Goal: Transaction & Acquisition: Purchase product/service

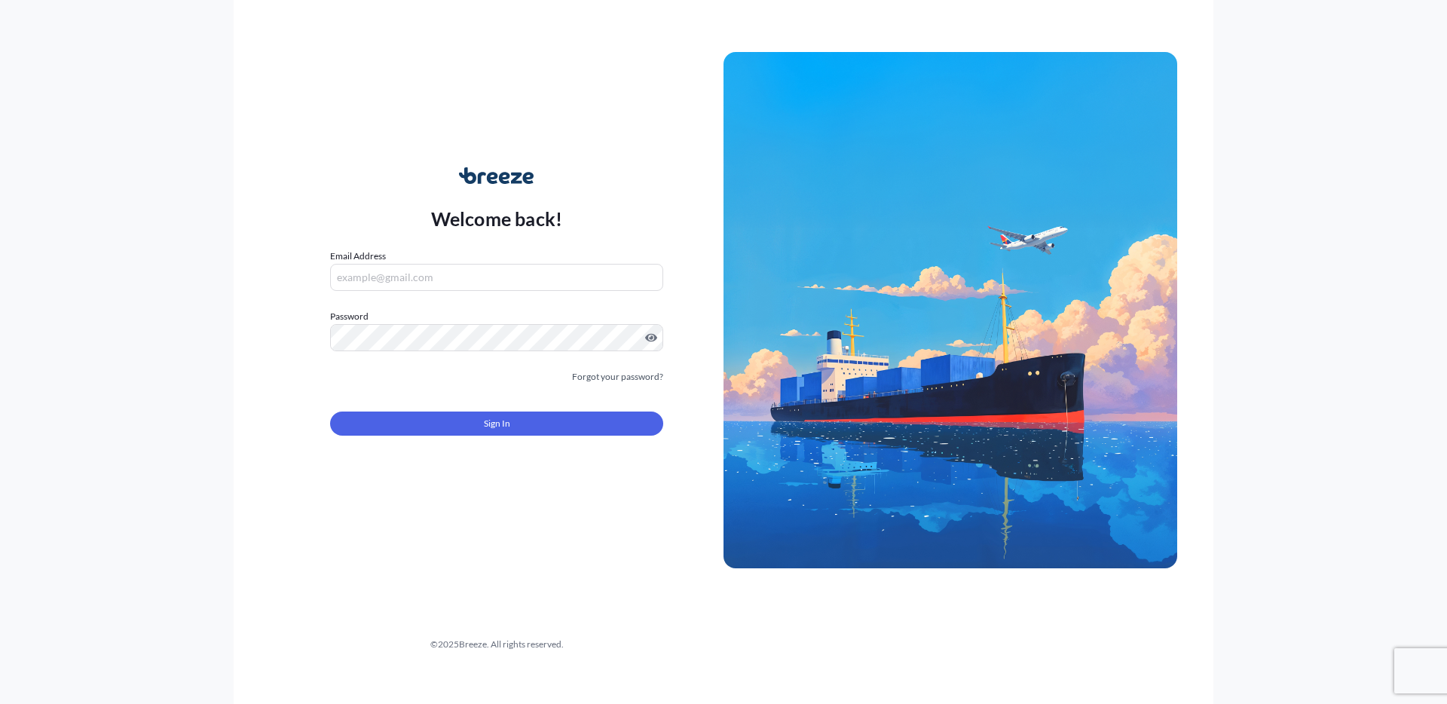
type input "[PERSON_NAME][EMAIL_ADDRESS][DOMAIN_NAME]"
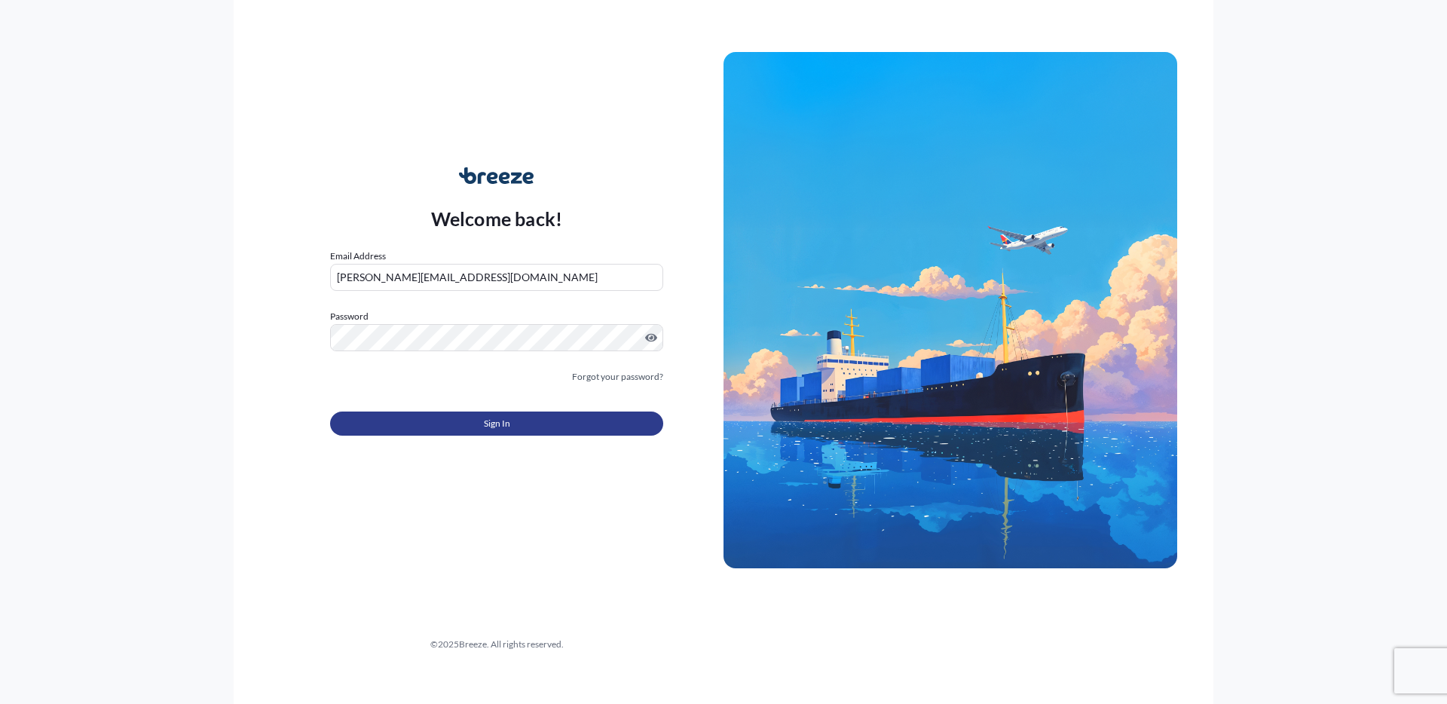
click at [455, 427] on button "Sign In" at bounding box center [496, 424] width 333 height 24
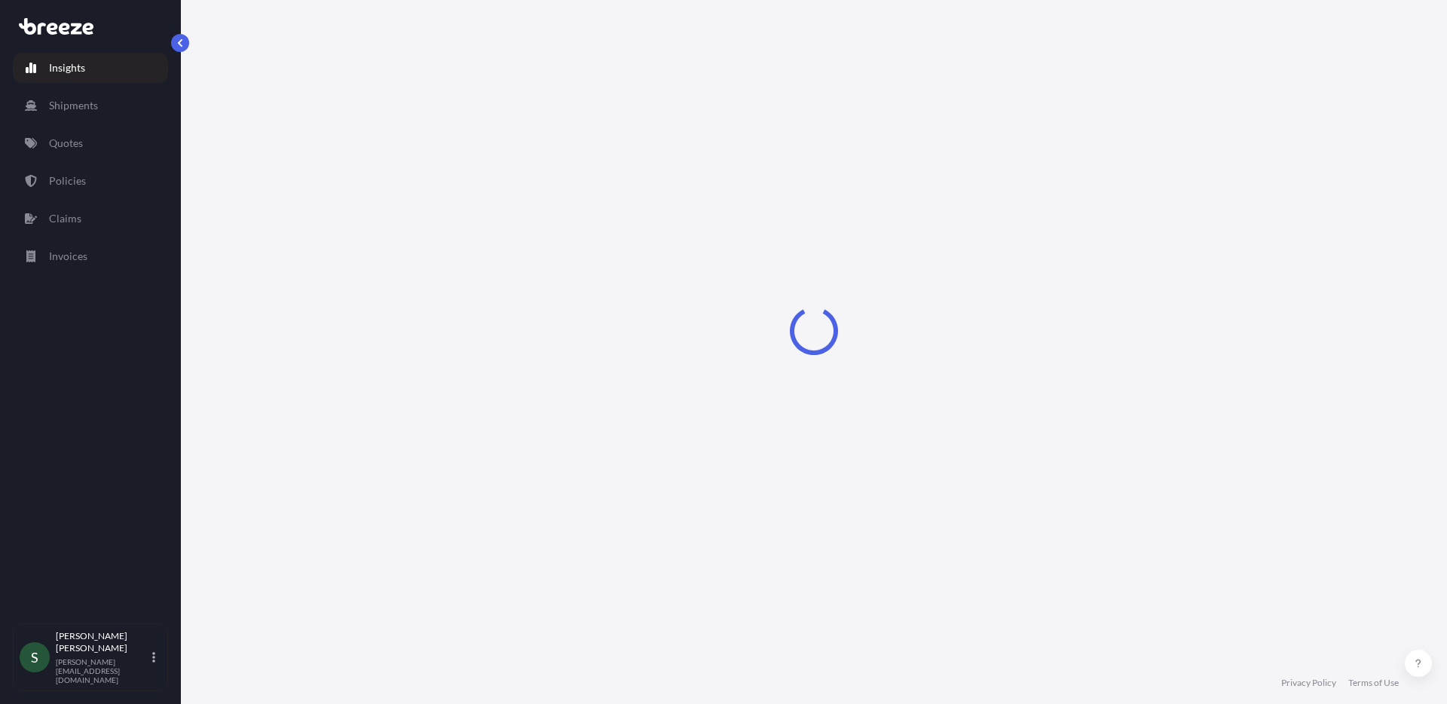
select select "2025"
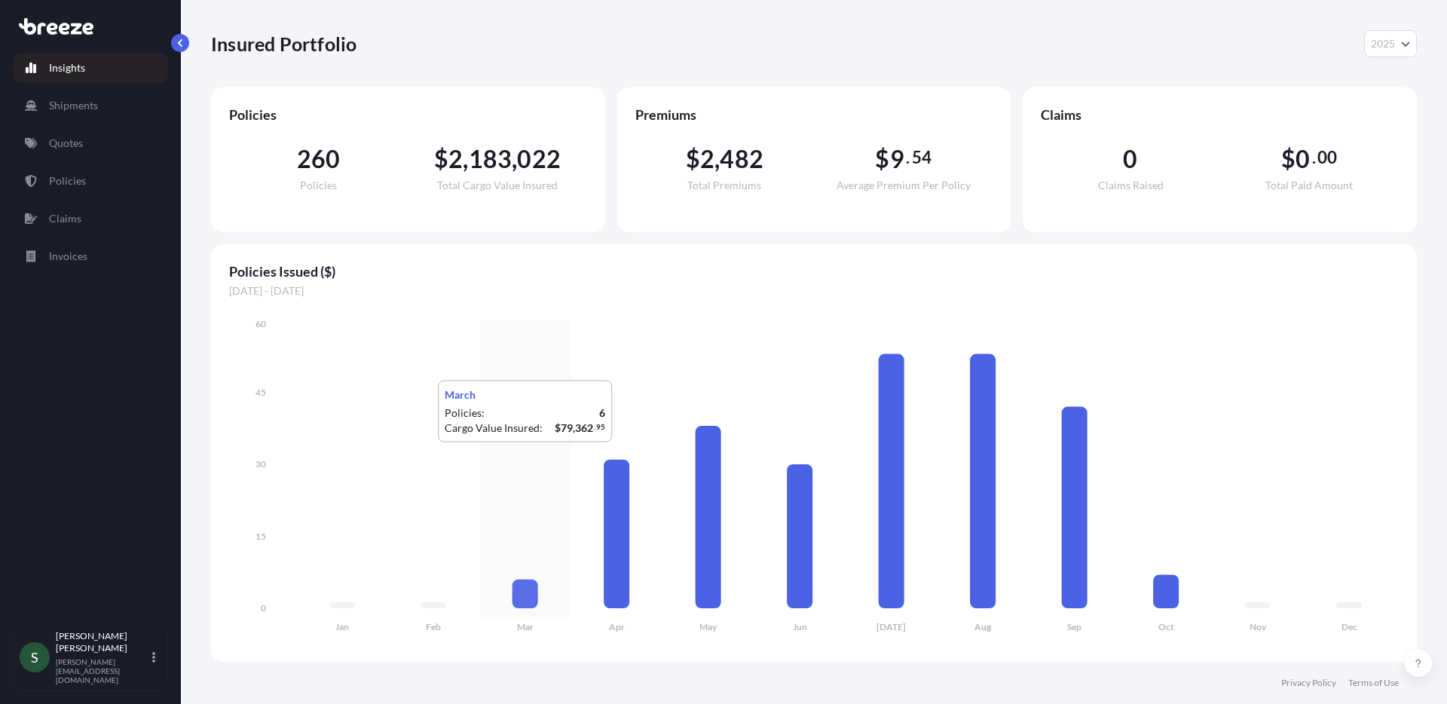
drag, startPoint x: 488, startPoint y: 458, endPoint x: 473, endPoint y: 465, distance: 16.9
click at [487, 458] on icon "Jan Feb Mar Apr May Jun [DATE] Aug Sep Oct Nov Dec 0 15 30 45 60" at bounding box center [814, 480] width 1170 height 327
click at [72, 139] on p "Quotes" at bounding box center [66, 143] width 34 height 15
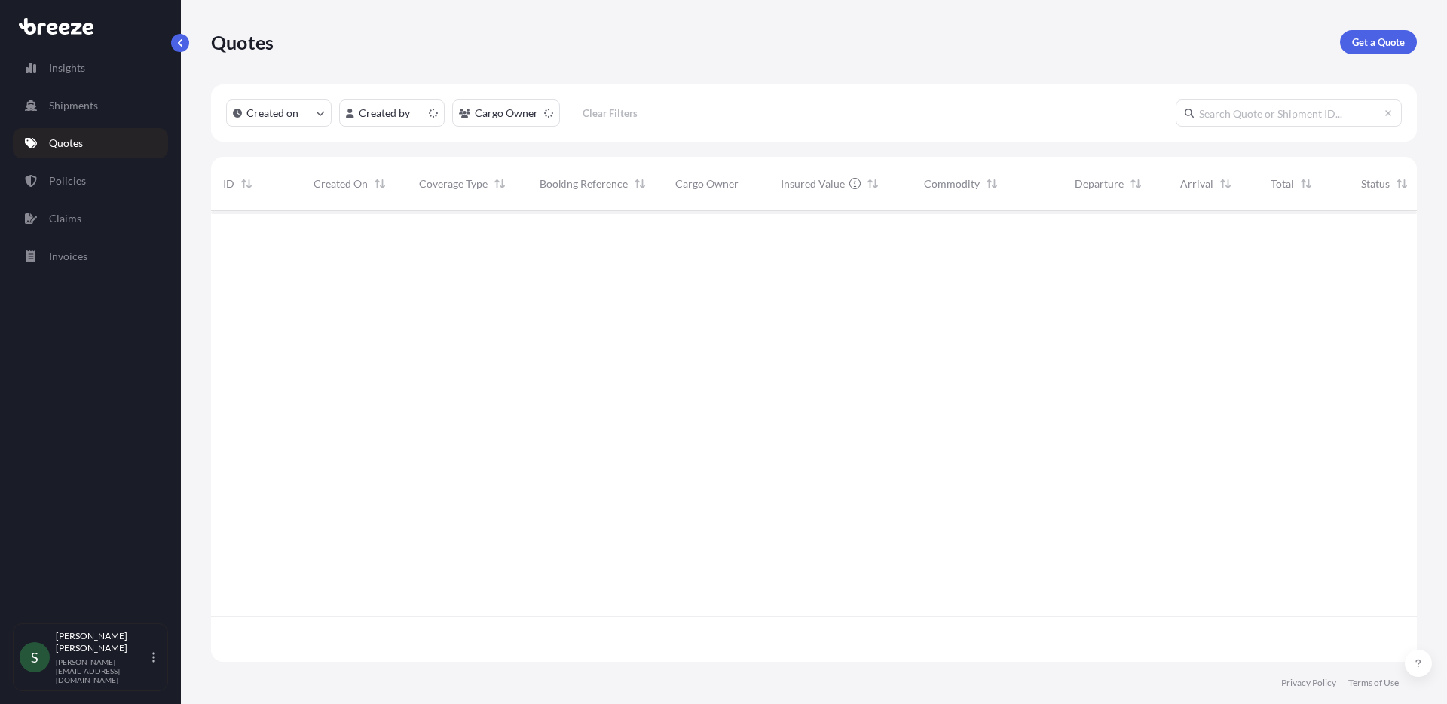
scroll to position [448, 1195]
click at [1402, 42] on p "Get a Quote" at bounding box center [1378, 42] width 53 height 15
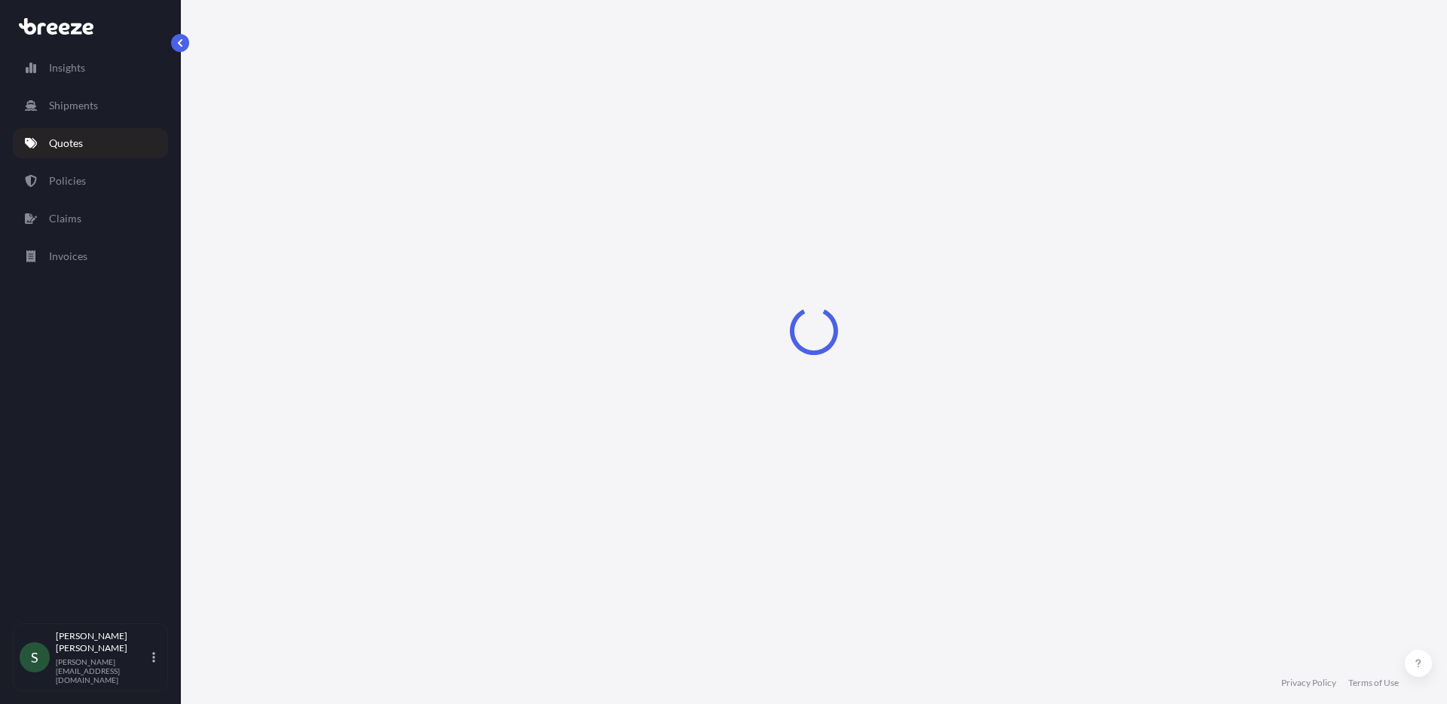
select select "Sea"
select select "1"
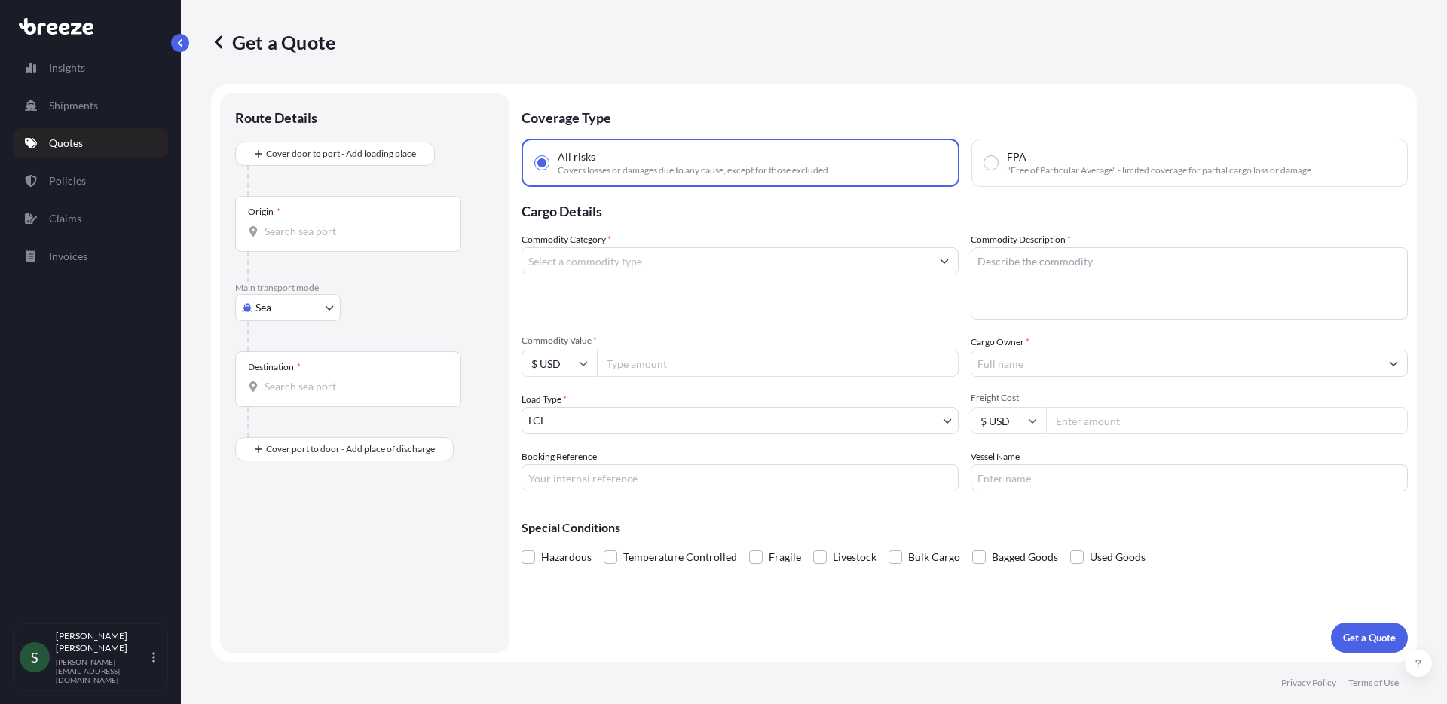
click at [283, 301] on body "Insights Shipments Quotes Policies Claims Invoices S [PERSON_NAME] [PERSON_NAME…" at bounding box center [723, 352] width 1447 height 704
click at [312, 396] on div "Road" at bounding box center [287, 400] width 93 height 27
select select "Road"
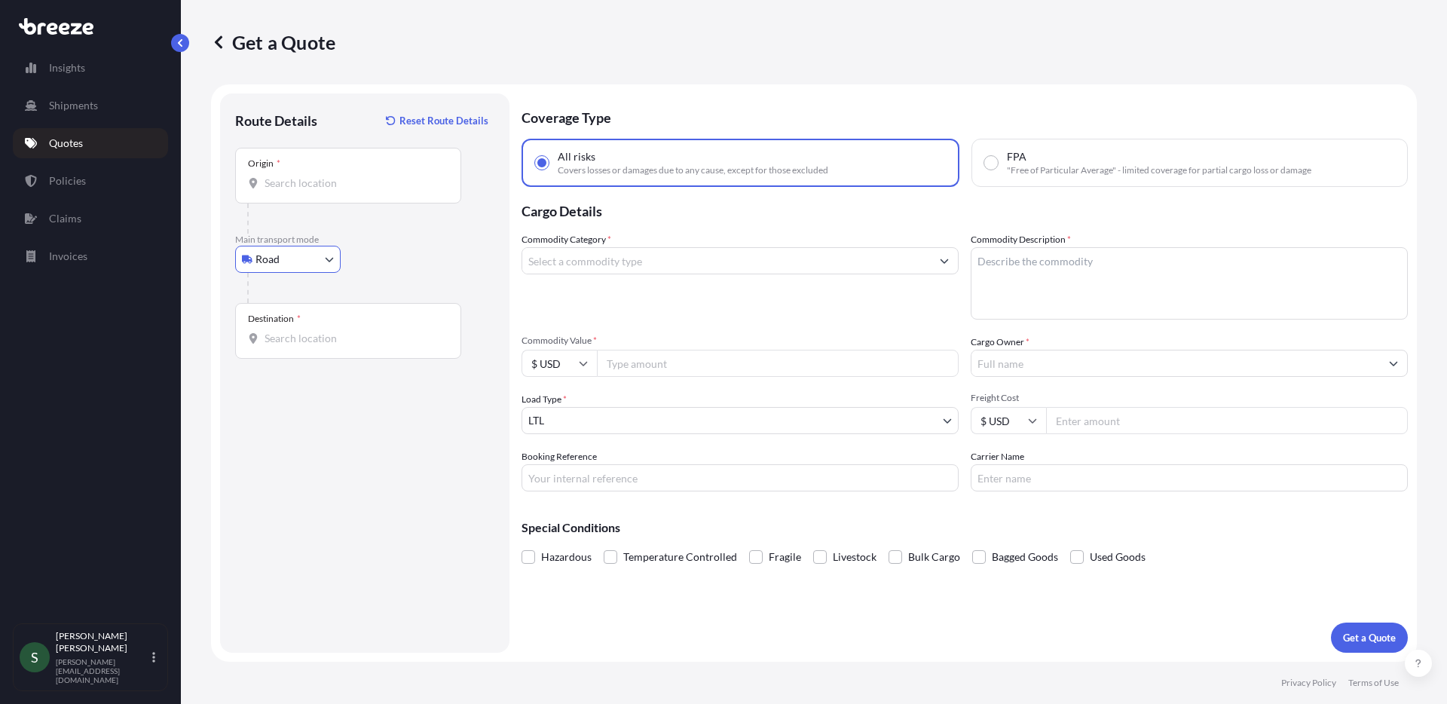
click at [344, 170] on div "Origin *" at bounding box center [348, 176] width 226 height 56
click at [344, 176] on input "Origin *" at bounding box center [354, 183] width 178 height 15
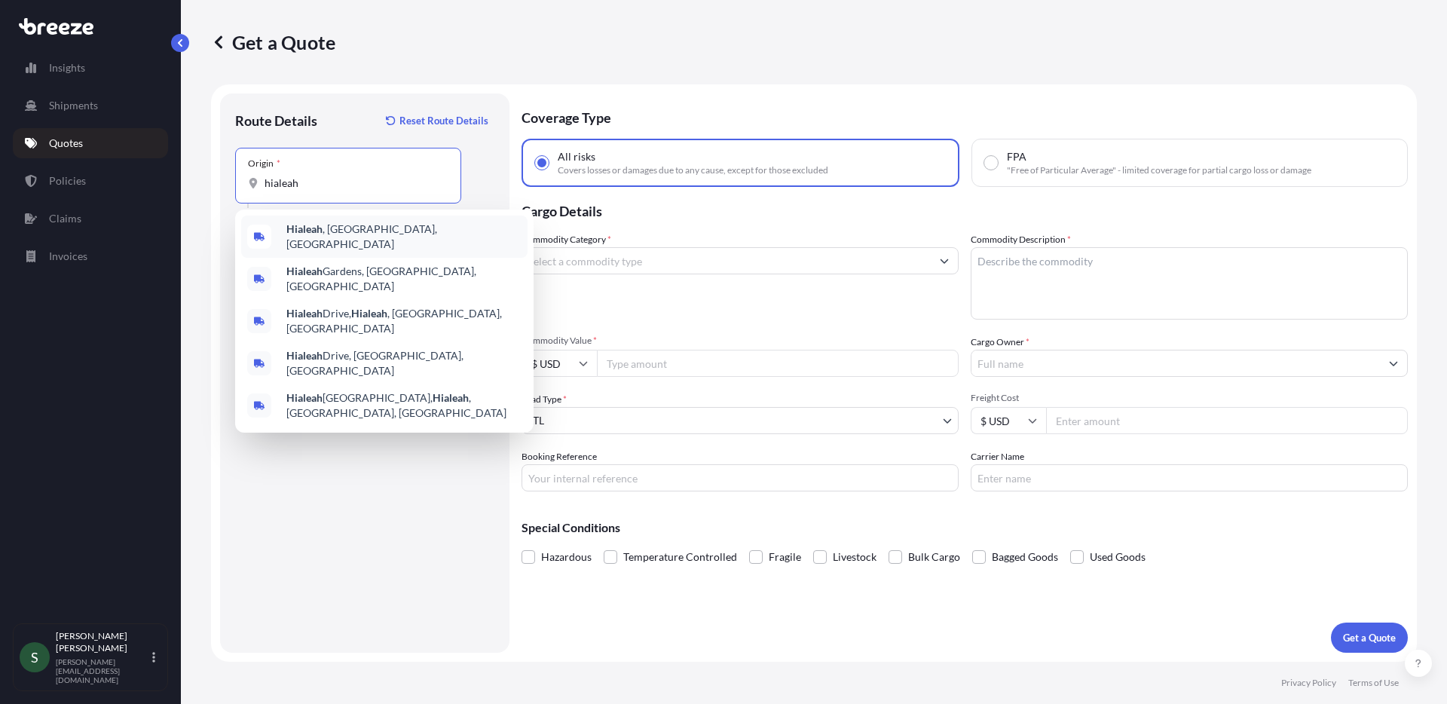
click at [371, 225] on div "Hialeah , [GEOGRAPHIC_DATA], [GEOGRAPHIC_DATA]" at bounding box center [384, 237] width 286 height 42
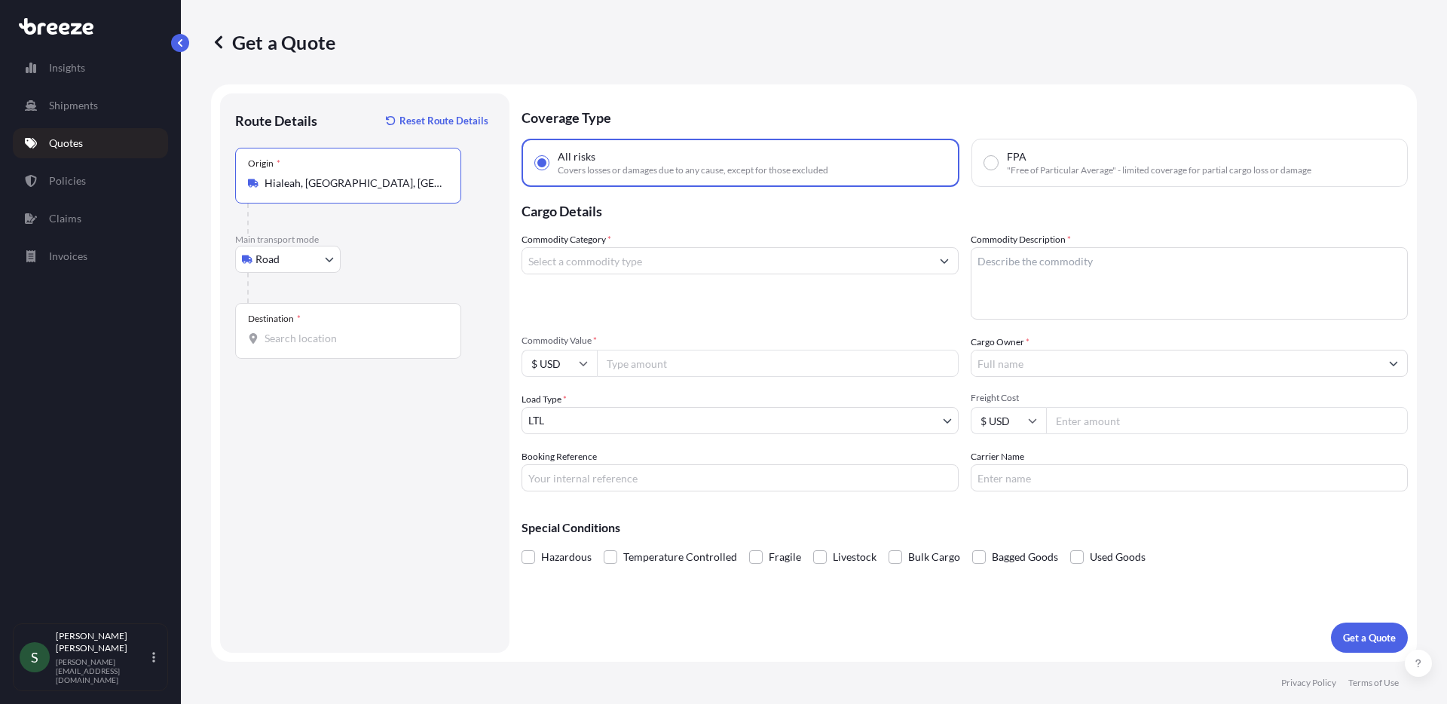
type input "Hialeah, [GEOGRAPHIC_DATA], [GEOGRAPHIC_DATA]"
click at [332, 346] on div "Destination *" at bounding box center [348, 331] width 226 height 56
click at [332, 346] on input "Destination *" at bounding box center [354, 338] width 178 height 15
click at [332, 346] on div "Destination *" at bounding box center [348, 331] width 226 height 56
click at [332, 346] on input "Destination * Please select a destination" at bounding box center [354, 338] width 178 height 15
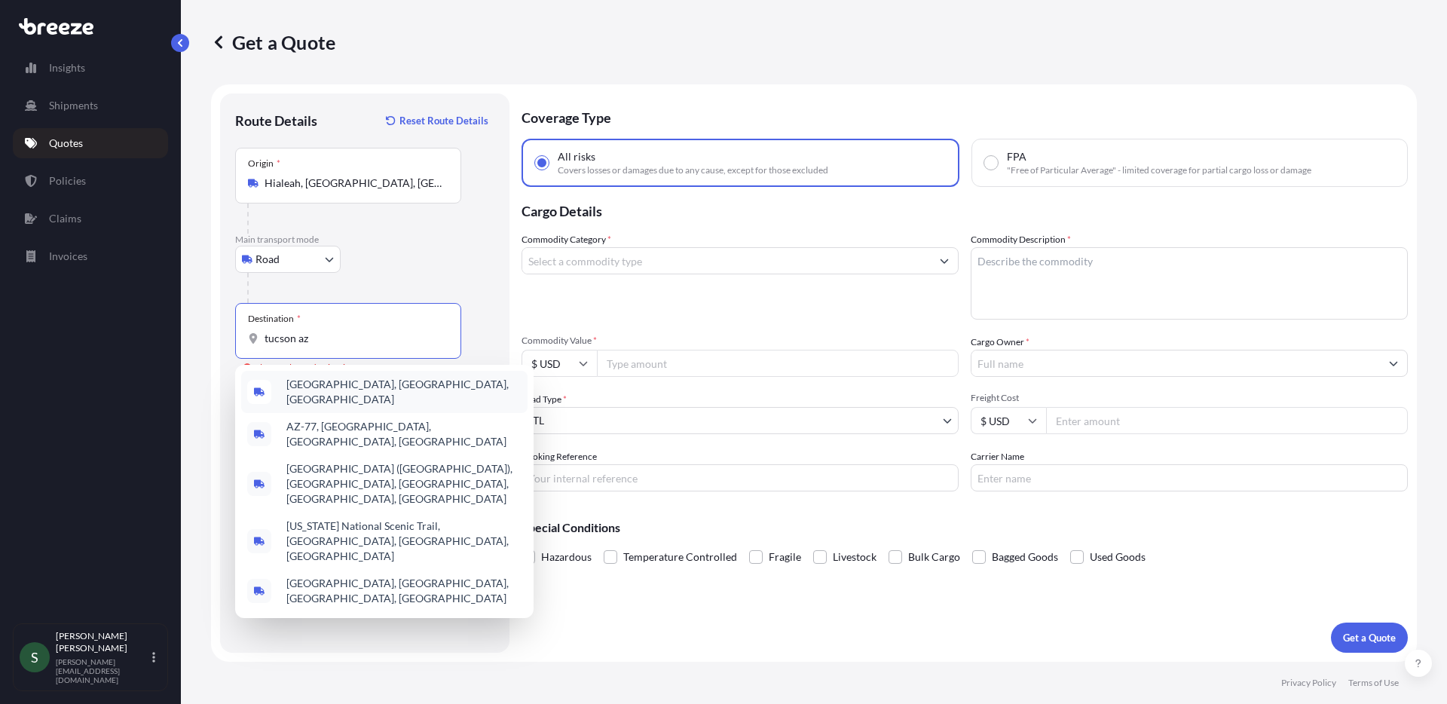
click at [381, 386] on div "[GEOGRAPHIC_DATA], [GEOGRAPHIC_DATA], [GEOGRAPHIC_DATA]" at bounding box center [384, 392] width 286 height 42
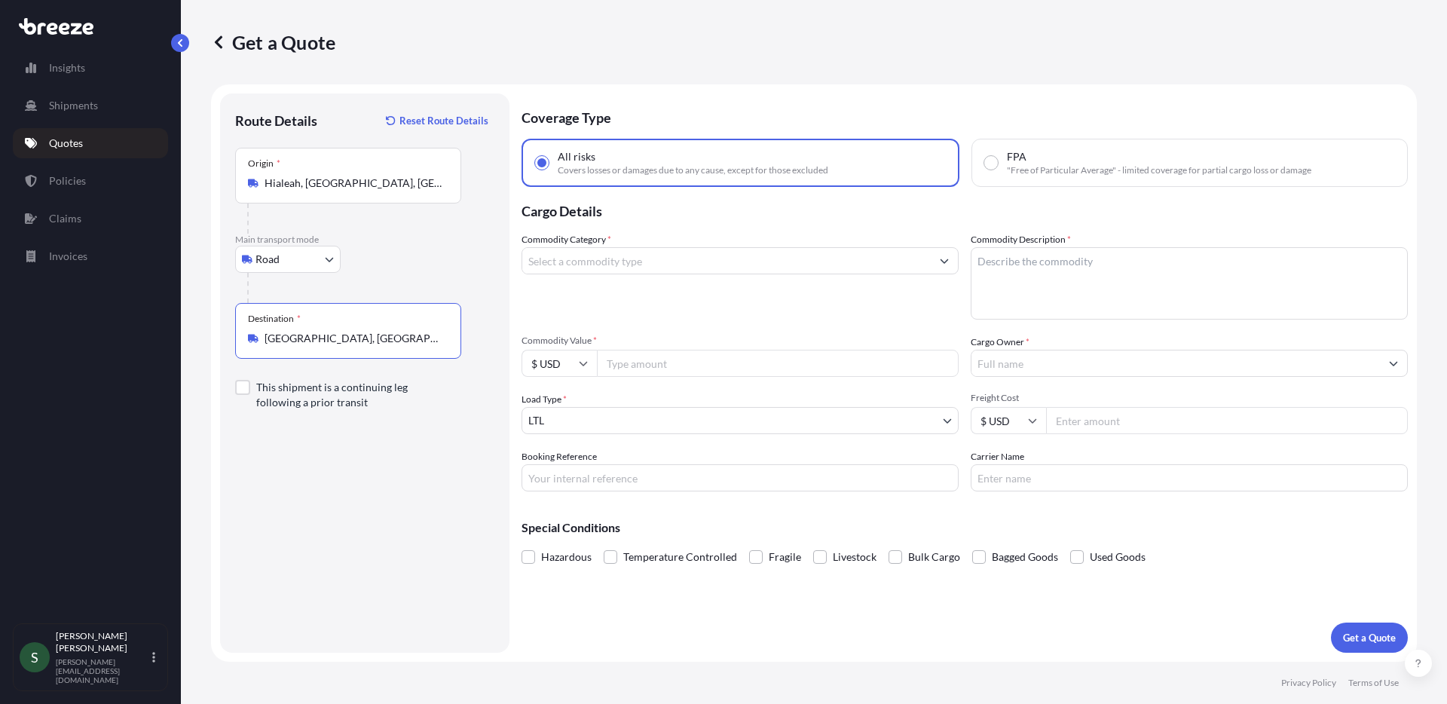
type input "[GEOGRAPHIC_DATA], [GEOGRAPHIC_DATA], [GEOGRAPHIC_DATA]"
click at [691, 253] on input "Commodity Category *" at bounding box center [726, 260] width 409 height 27
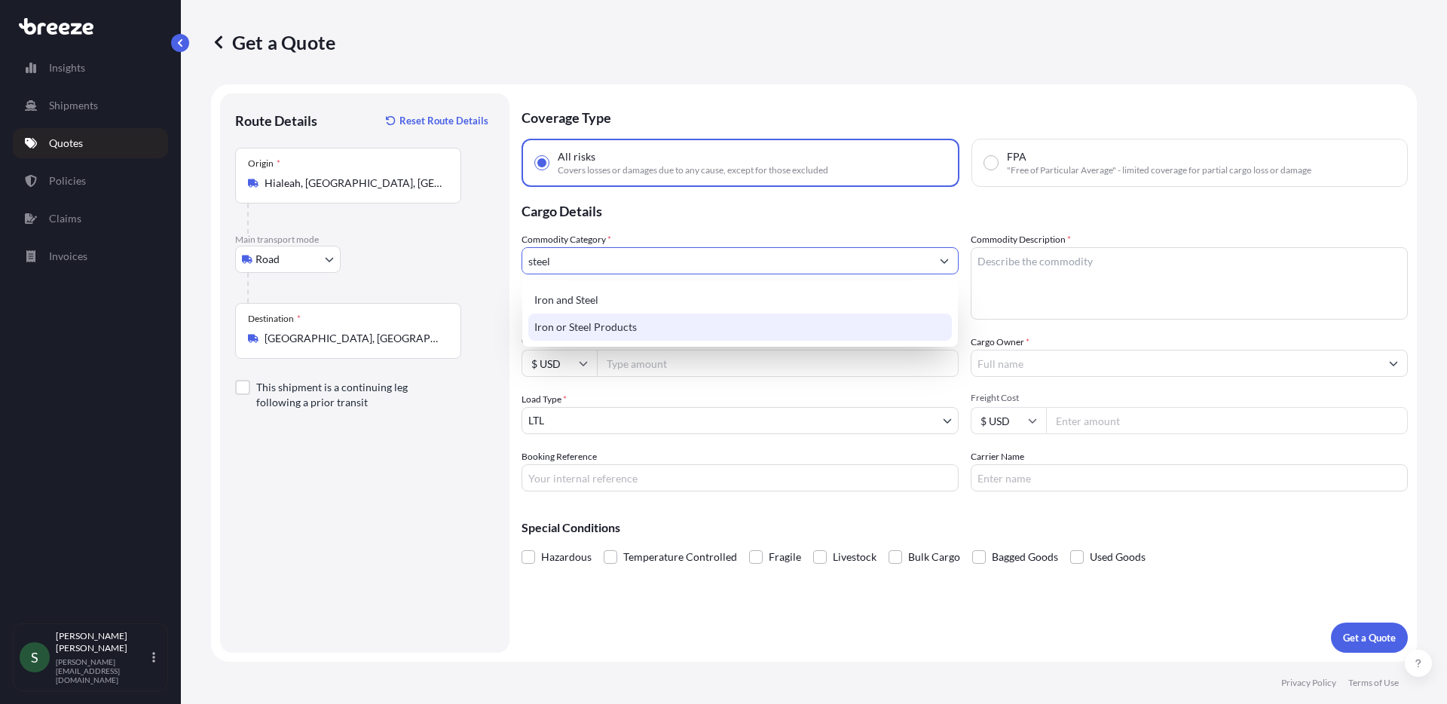
click at [770, 328] on div "Iron or Steel Products" at bounding box center [740, 327] width 424 height 27
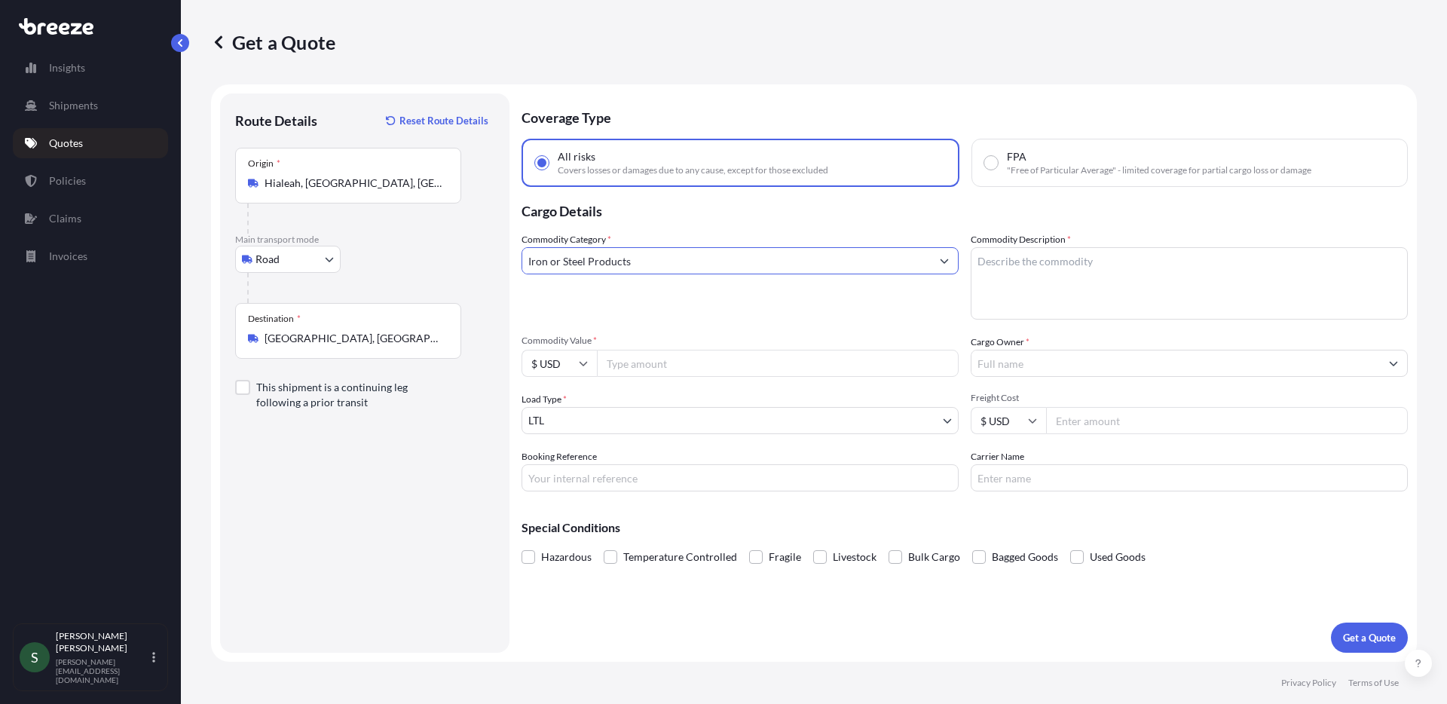
type input "Iron or Steel Products"
click at [1048, 280] on textarea "Commodity Description *" at bounding box center [1189, 283] width 437 height 72
type textarea "S/S Trim"
click at [666, 366] on input "Commodity Value *" at bounding box center [778, 363] width 362 height 27
click at [660, 372] on input "Commodity Value *" at bounding box center [778, 363] width 362 height 27
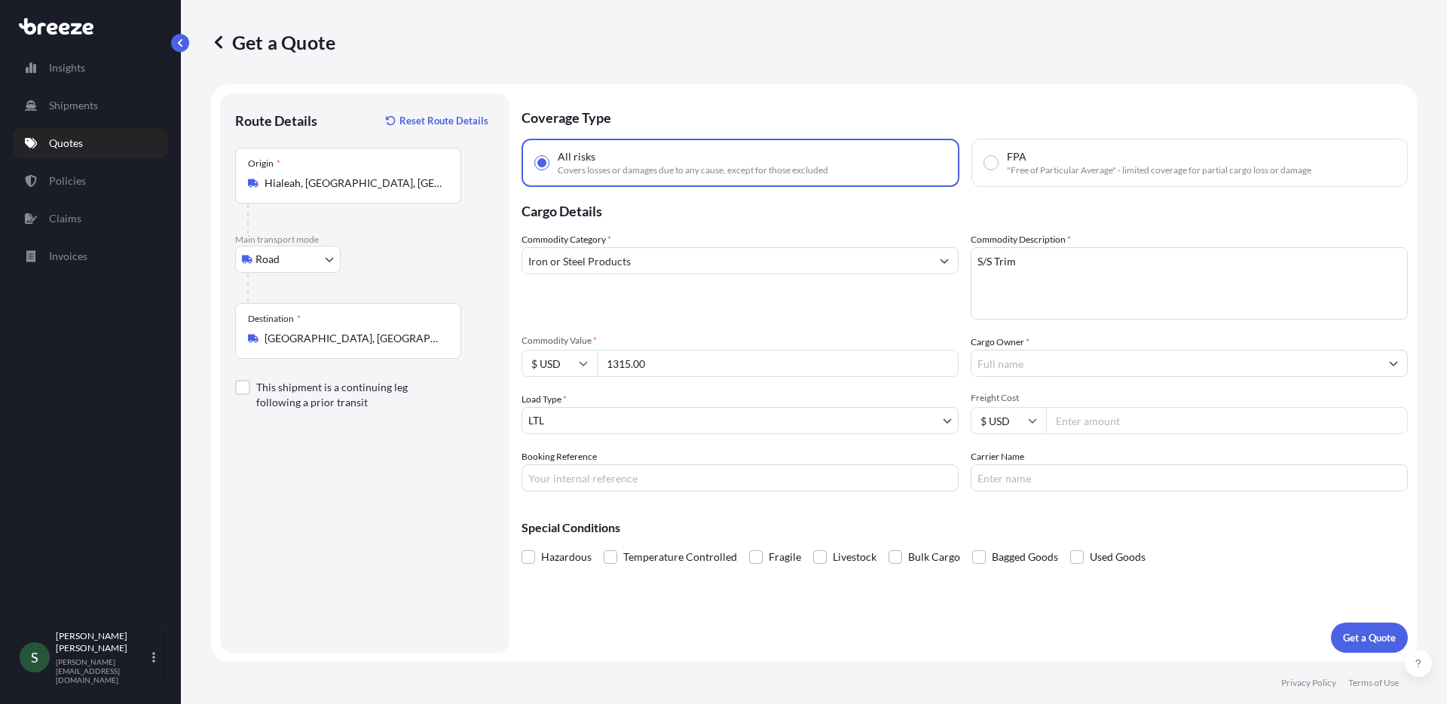
type input "1315.00"
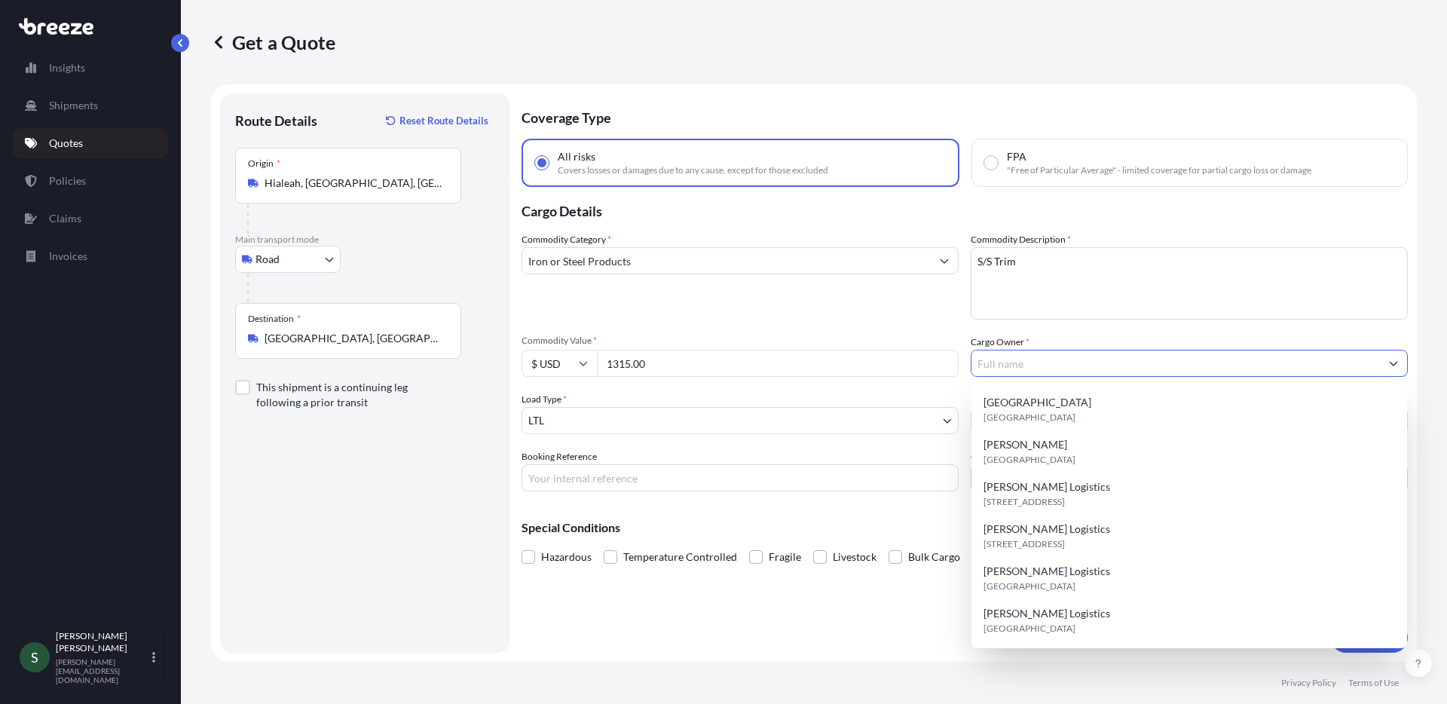
click at [1009, 367] on input "Cargo Owner *" at bounding box center [1176, 363] width 409 height 27
click at [1056, 507] on span "[STREET_ADDRESS]" at bounding box center [1024, 501] width 81 height 15
type input "[PERSON_NAME] Logistics"
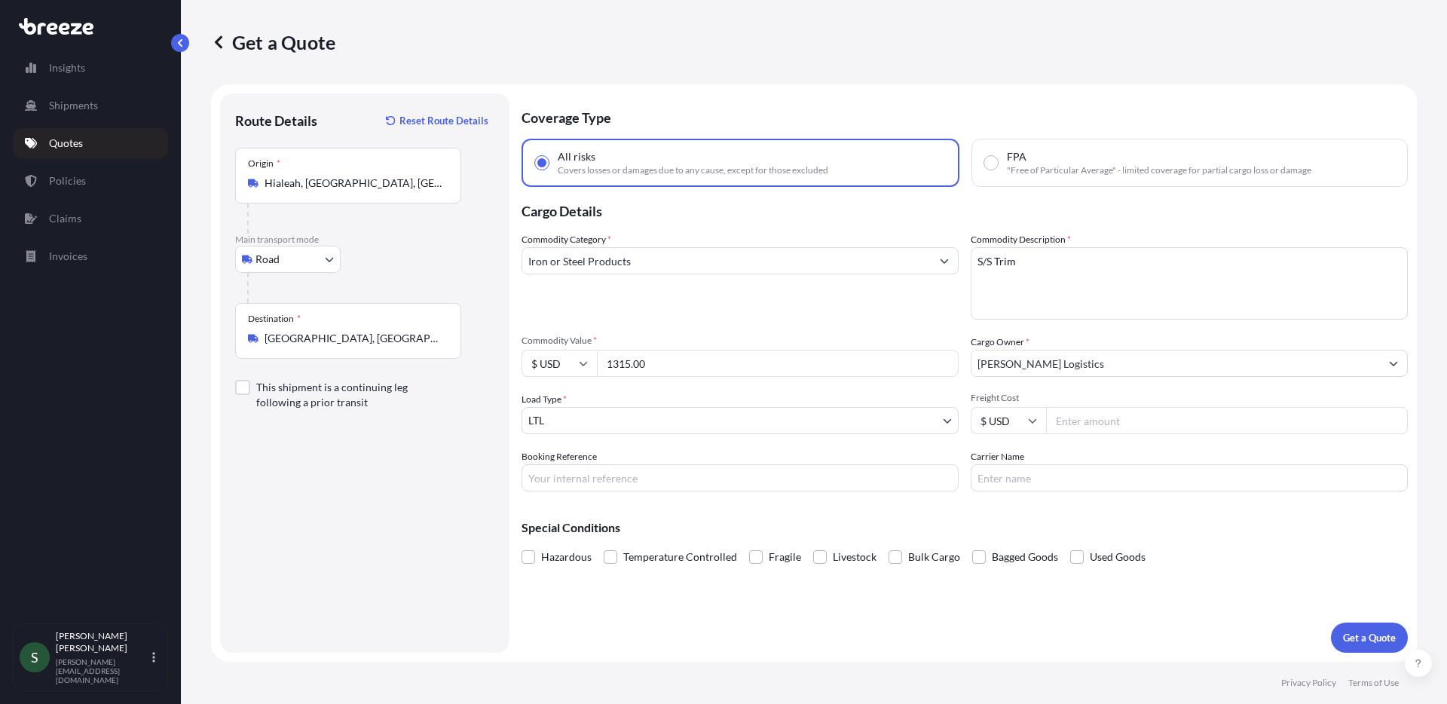
click at [1084, 412] on input "Freight Cost" at bounding box center [1227, 420] width 362 height 27
type input "379.00"
click at [1074, 484] on input "Carrier Name" at bounding box center [1189, 477] width 437 height 27
type input "ICAT"
click at [741, 482] on input "Booking Reference" at bounding box center [740, 477] width 437 height 27
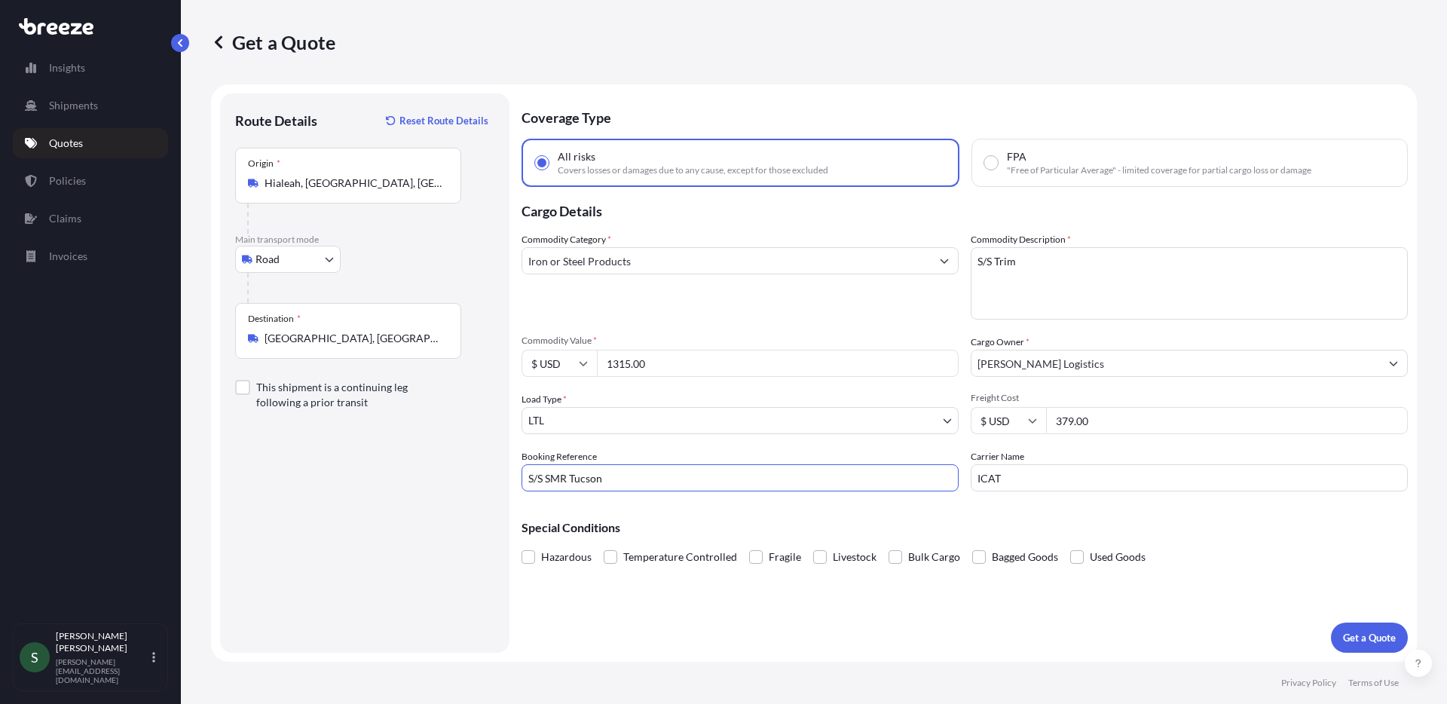
click at [542, 479] on input "S/S SMR Tucson" at bounding box center [740, 477] width 437 height 27
type input "S/S Trim SMR Tucson"
click at [853, 649] on div "Coverage Type All risks Covers losses or damages due to any cause, except for t…" at bounding box center [965, 372] width 886 height 559
click at [1386, 633] on p "Get a Quote" at bounding box center [1369, 637] width 53 height 15
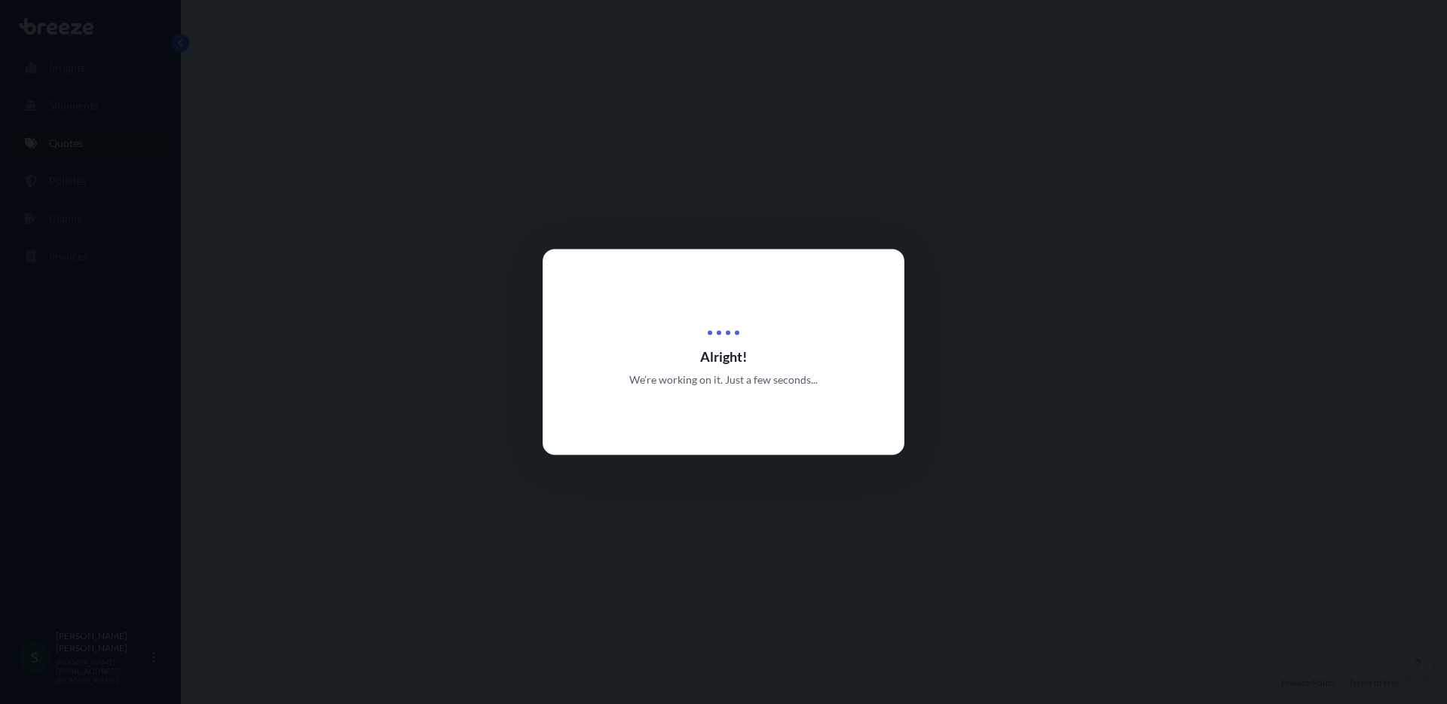
select select "Road"
select select "1"
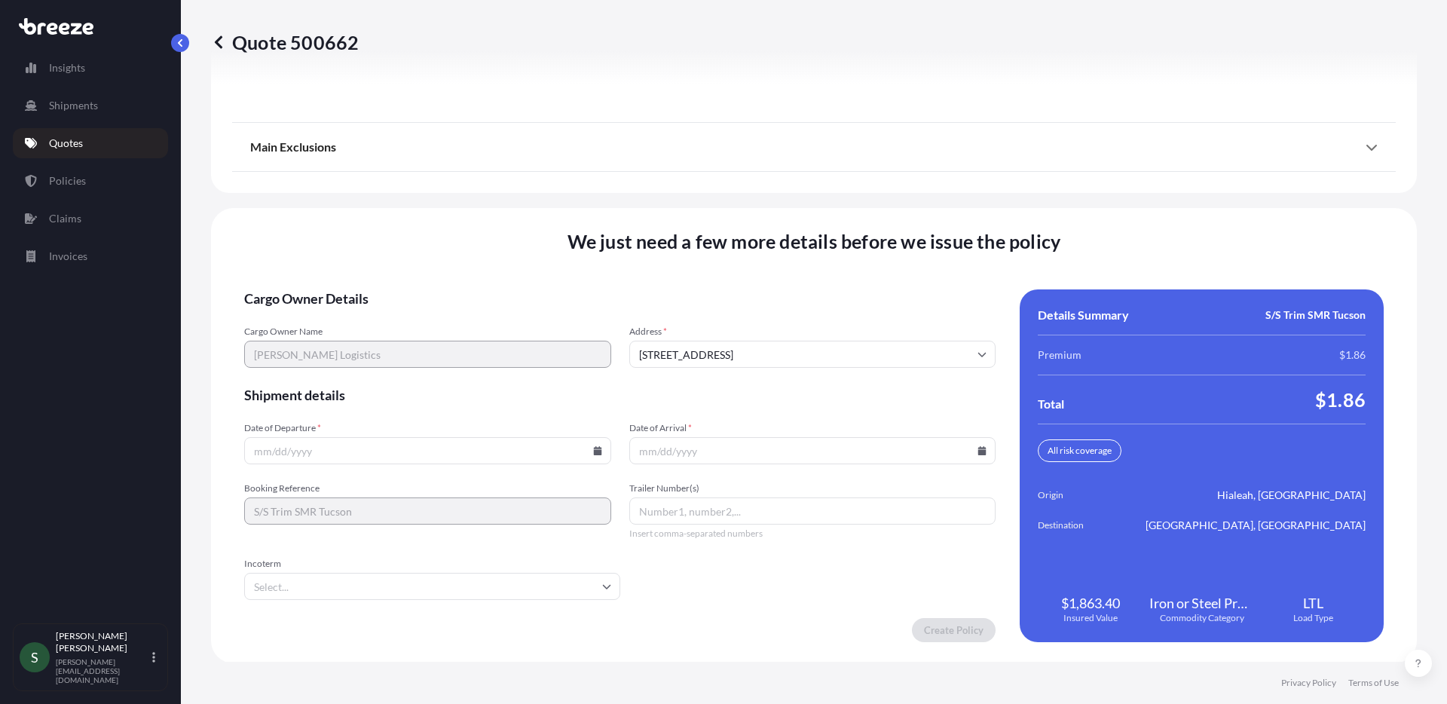
scroll to position [2053, 0]
click at [595, 448] on icon at bounding box center [597, 449] width 8 height 9
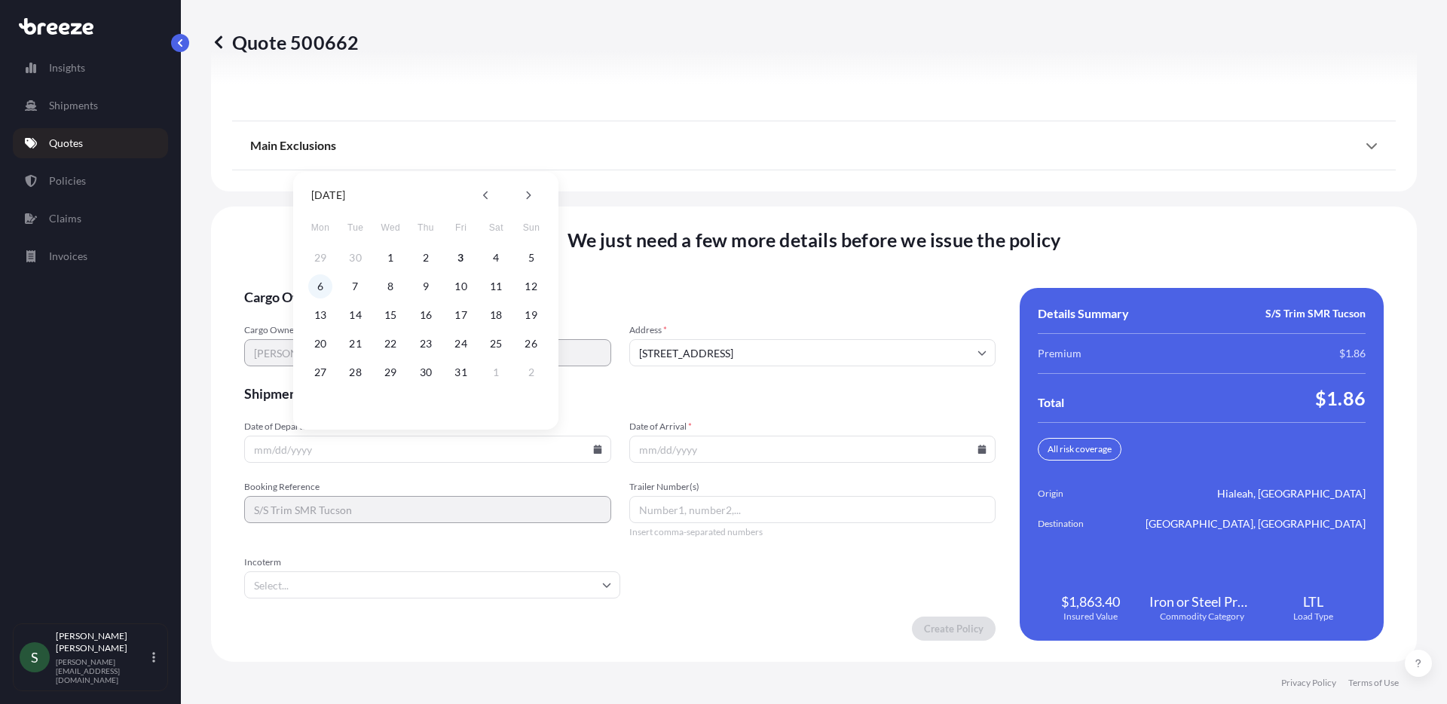
click at [317, 292] on button "6" at bounding box center [320, 286] width 24 height 24
type input "[DATE]"
click at [978, 451] on icon at bounding box center [982, 449] width 8 height 9
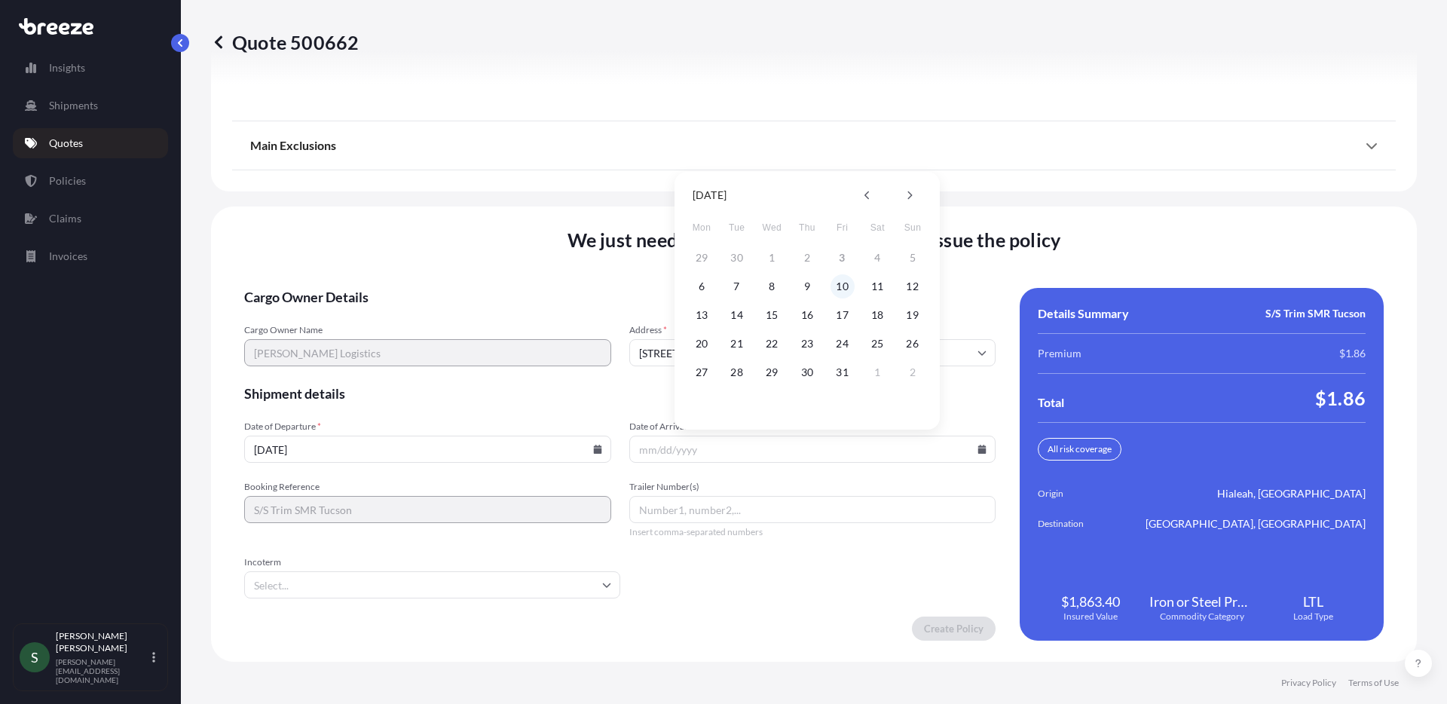
click at [852, 286] on button "10" at bounding box center [843, 286] width 24 height 24
type input "[DATE]"
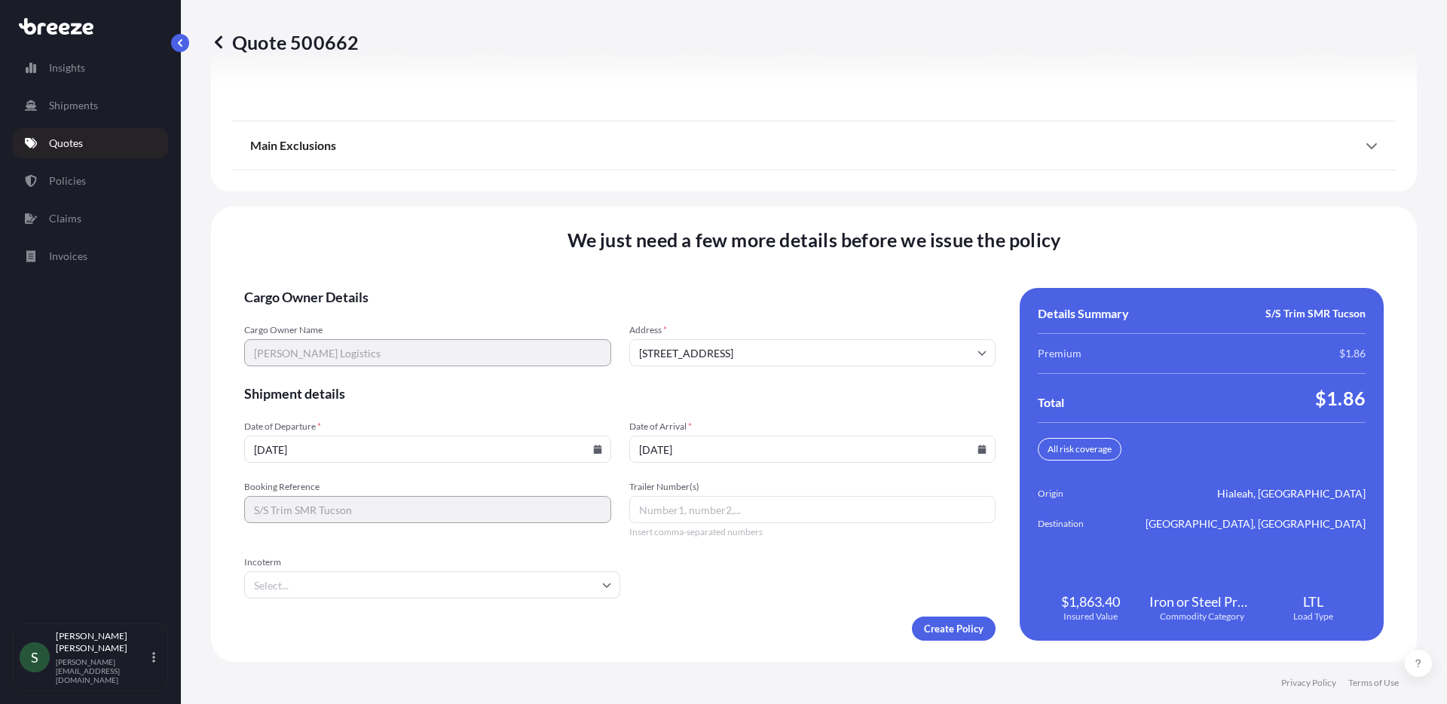
drag, startPoint x: 739, startPoint y: 600, endPoint x: 725, endPoint y: 605, distance: 15.3
click at [739, 601] on form "Cargo Owner Details Cargo Owner Name [PERSON_NAME] Logistics Address * [STREET_…" at bounding box center [620, 464] width 752 height 353
click at [706, 513] on input "Trailer Number(s)" at bounding box center [812, 509] width 367 height 27
click at [714, 597] on form "Cargo Owner Details Cargo Owner Name [PERSON_NAME] Logistics Address * [STREET_…" at bounding box center [620, 464] width 752 height 353
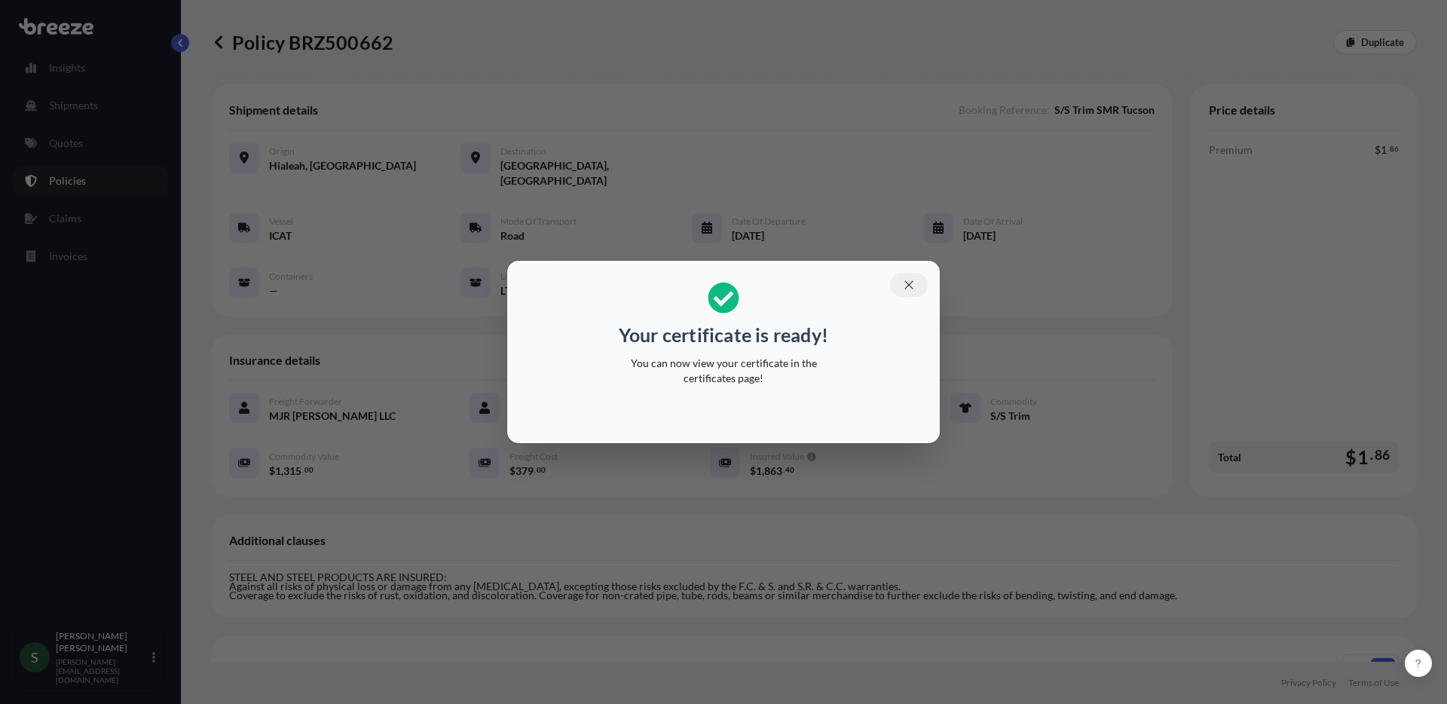
click at [908, 284] on icon "button" at bounding box center [909, 284] width 8 height 8
